Goal: Task Accomplishment & Management: Use online tool/utility

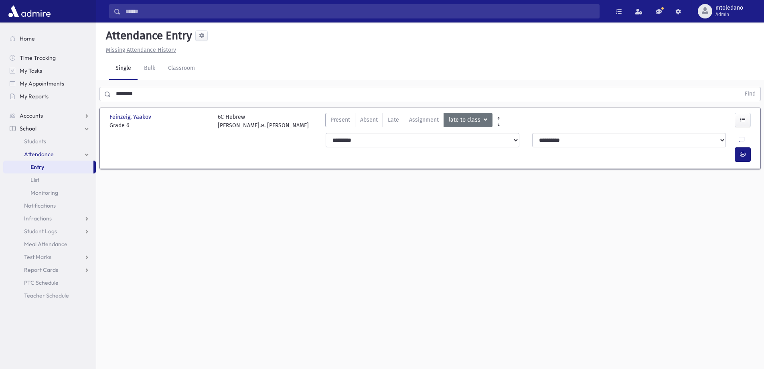
drag, startPoint x: 127, startPoint y: 86, endPoint x: -14, endPoint y: 80, distance: 140.9
click at [0, 80] on html "Search Results All Accounts Students" at bounding box center [382, 184] width 764 height 369
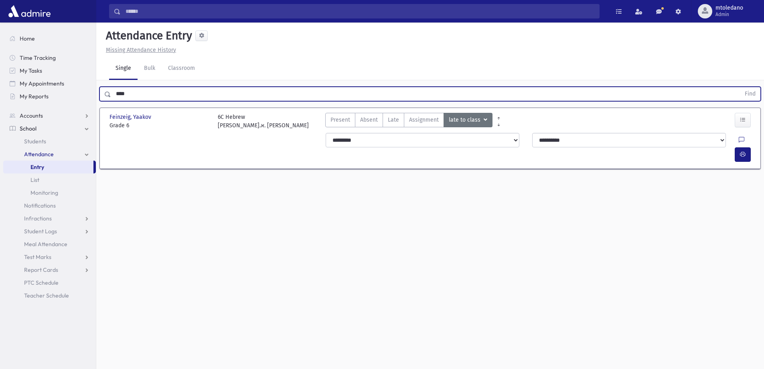
click at [740, 87] on button "Find" at bounding box center [750, 94] width 20 height 14
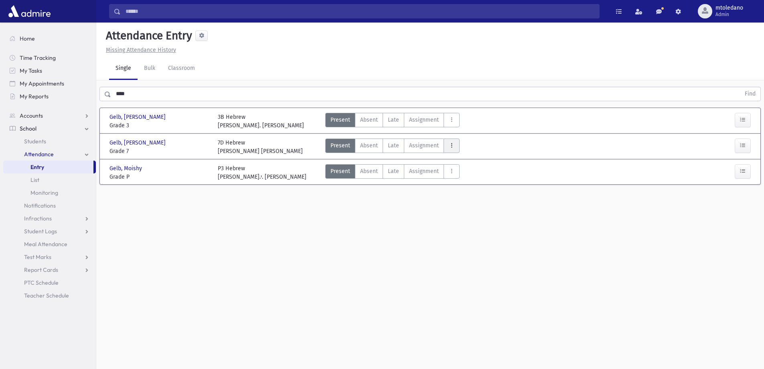
click at [449, 147] on icon "AttTypes" at bounding box center [452, 145] width 6 height 7
click at [470, 252] on span "late to class" at bounding box center [480, 254] width 61 height 8
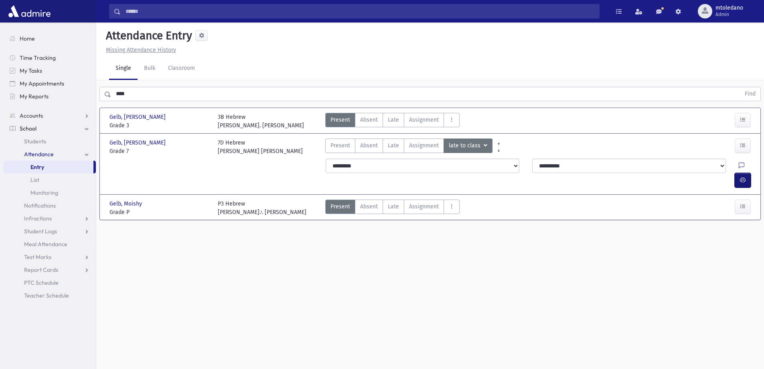
click at [743, 176] on icon "button" at bounding box center [743, 179] width 6 height 7
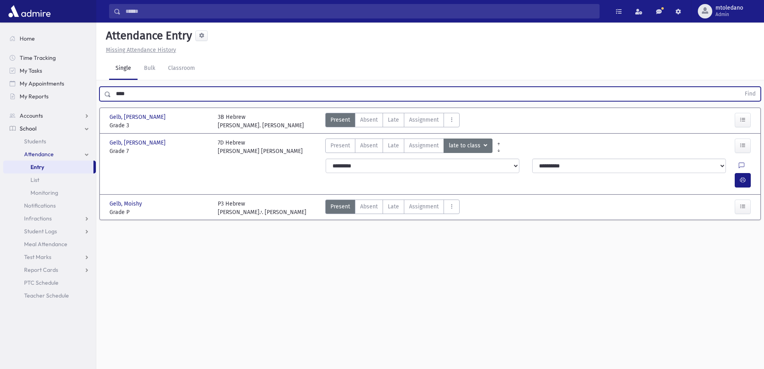
drag, startPoint x: 156, startPoint y: 92, endPoint x: -17, endPoint y: 85, distance: 173.0
click at [0, 85] on html "Search Results All Accounts Students" at bounding box center [382, 184] width 764 height 369
type input "********"
click at [740, 87] on button "Find" at bounding box center [750, 94] width 20 height 14
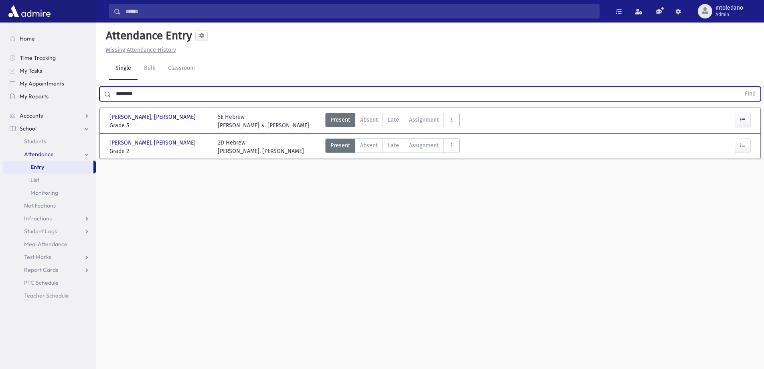
drag, startPoint x: 152, startPoint y: 90, endPoint x: 32, endPoint y: 95, distance: 120.0
click at [34, 95] on div "Search Results All Accounts" at bounding box center [382, 193] width 764 height 387
click at [740, 87] on button "Find" at bounding box center [750, 94] width 20 height 14
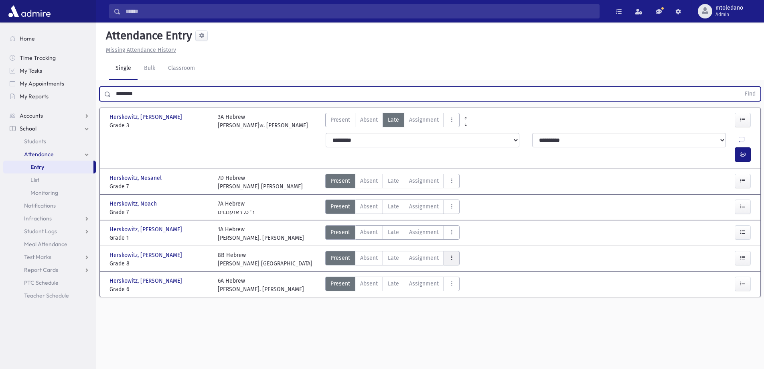
click at [454, 251] on button "AttTypes" at bounding box center [452, 258] width 16 height 14
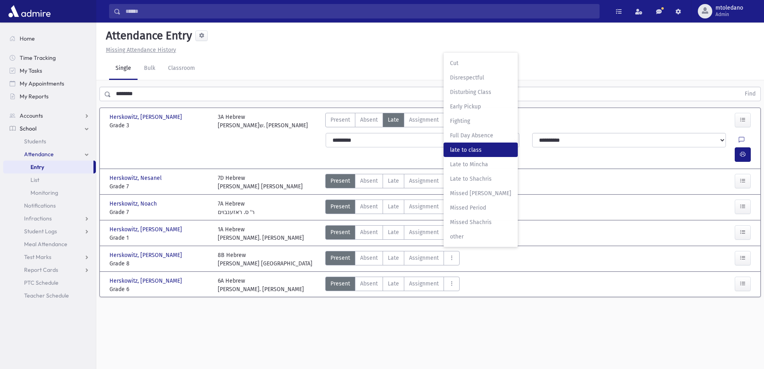
click at [477, 146] on span "late to class" at bounding box center [480, 150] width 61 height 8
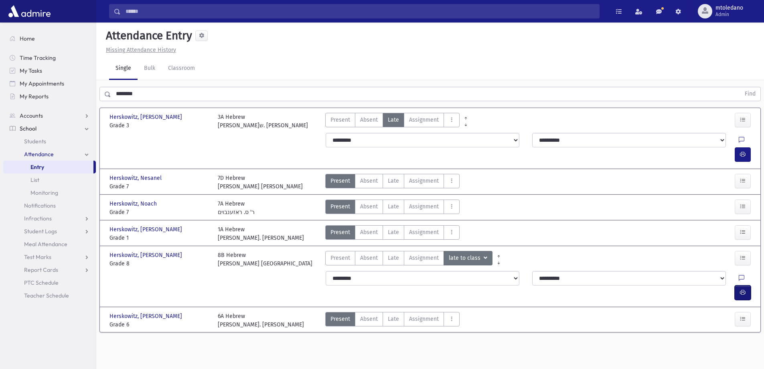
click at [747, 285] on button "button" at bounding box center [743, 292] width 16 height 14
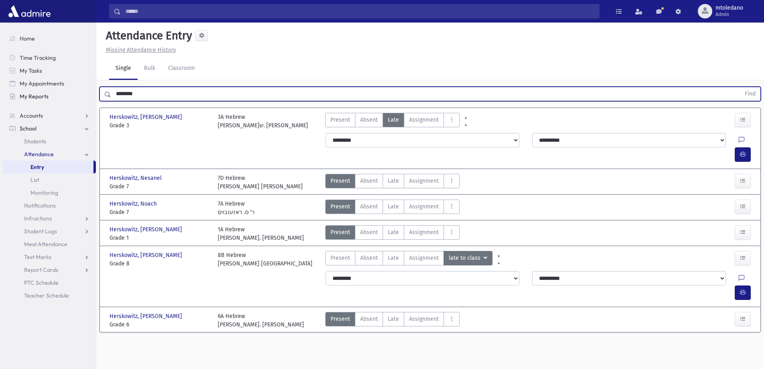
drag, startPoint x: 142, startPoint y: 95, endPoint x: 28, endPoint y: 94, distance: 113.9
click at [32, 100] on div "Search Results All Accounts" at bounding box center [382, 193] width 764 height 387
type input "**********"
click at [740, 87] on button "Find" at bounding box center [750, 94] width 20 height 14
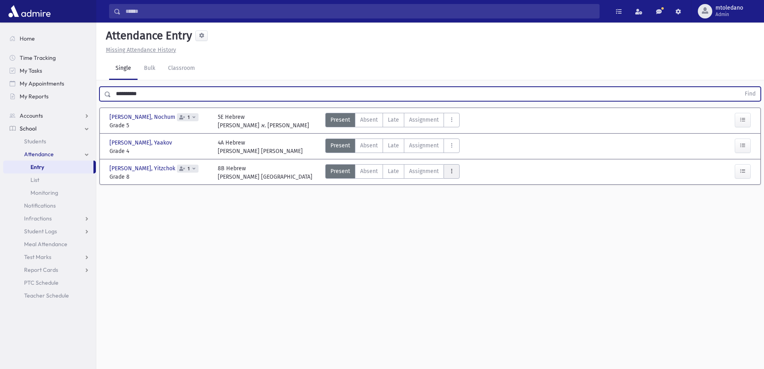
click at [455, 173] on button "AttTypes" at bounding box center [452, 171] width 16 height 14
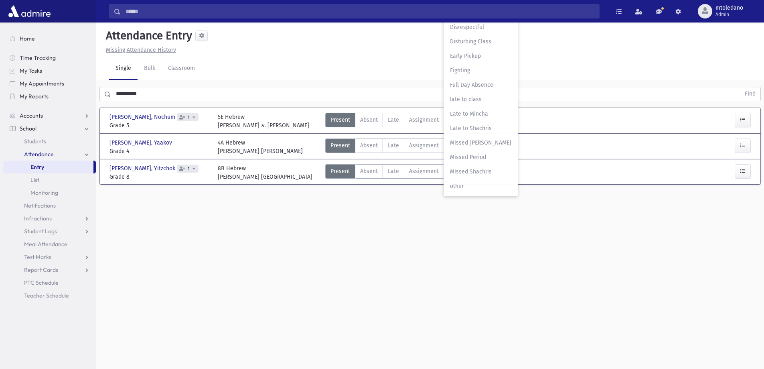
click at [484, 102] on span "late to class" at bounding box center [480, 99] width 61 height 8
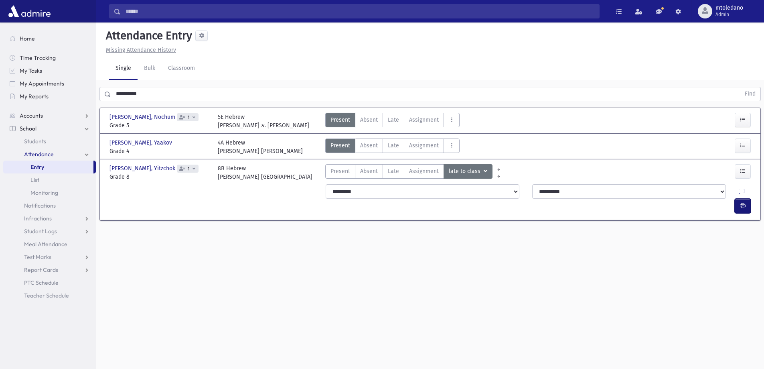
click at [745, 203] on icon "button" at bounding box center [743, 206] width 6 height 7
click at [351, 169] on label "Present P" at bounding box center [340, 171] width 30 height 14
